Goal: Task Accomplishment & Management: Use online tool/utility

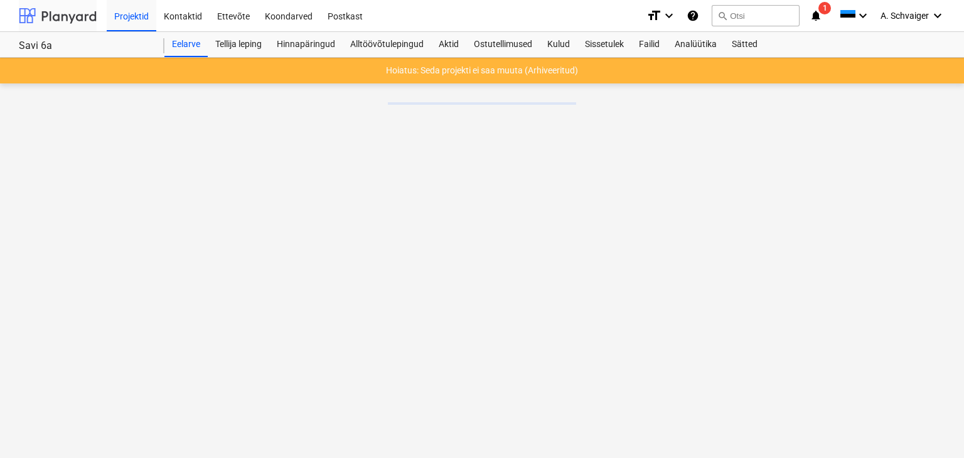
click at [71, 14] on div at bounding box center [58, 15] width 78 height 31
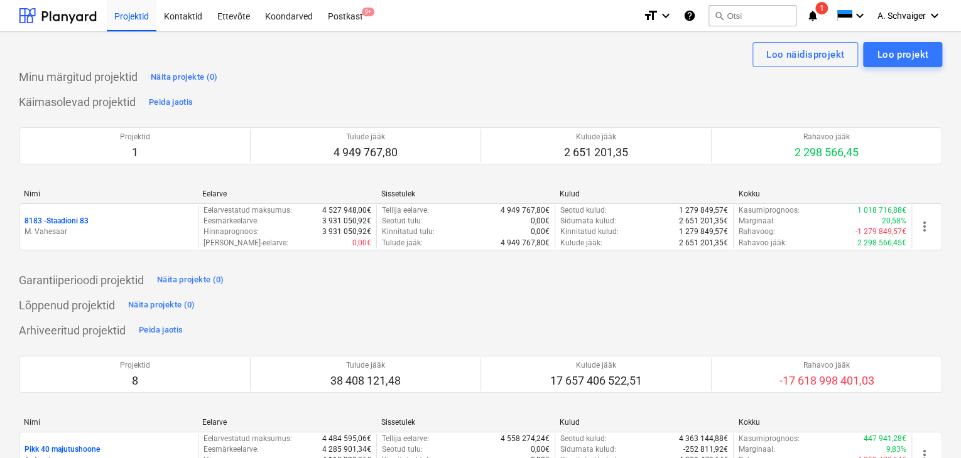
drag, startPoint x: 85, startPoint y: 223, endPoint x: 128, endPoint y: 220, distance: 42.8
click at [85, 222] on p "8183 - Staadioni 83" at bounding box center [56, 221] width 64 height 11
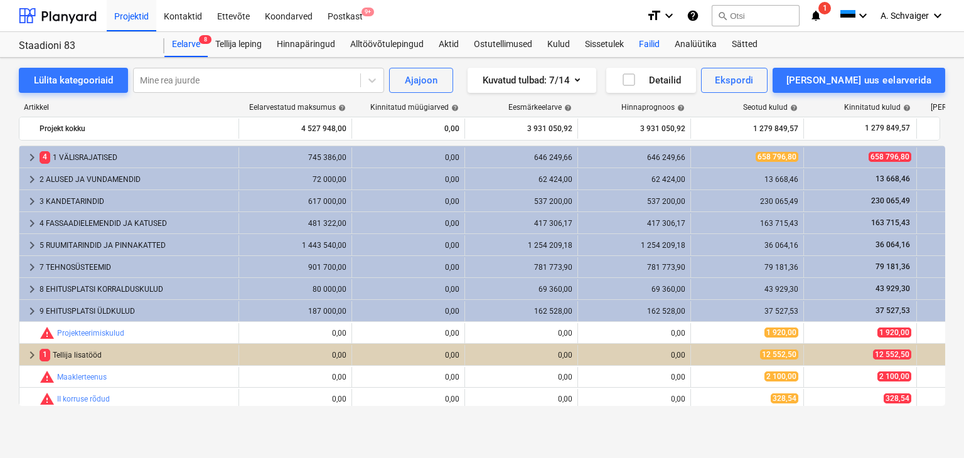
click at [646, 43] on div "Failid" at bounding box center [650, 44] width 36 height 25
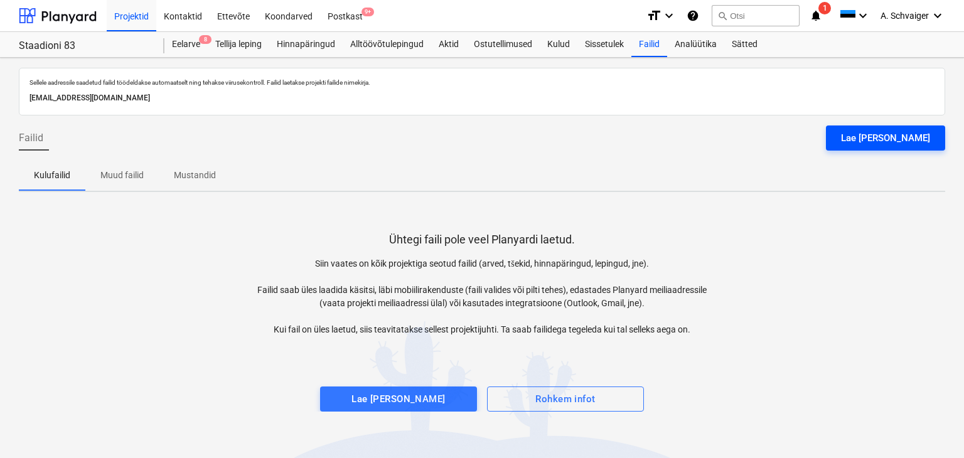
click at [899, 139] on div "Lae [PERSON_NAME]" at bounding box center [885, 138] width 89 height 16
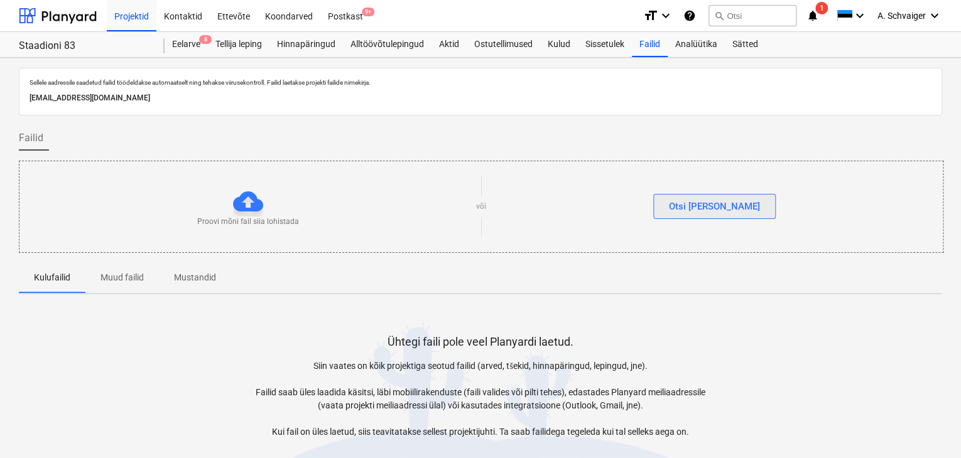
click at [714, 207] on div "Otsi [PERSON_NAME]" at bounding box center [714, 206] width 91 height 16
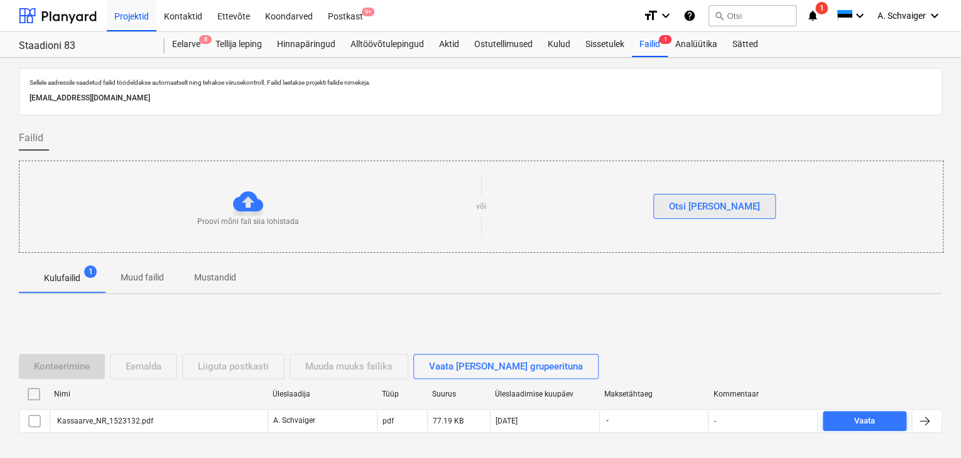
click at [718, 203] on div "Otsi [PERSON_NAME]" at bounding box center [714, 206] width 91 height 16
